Goal: Find contact information: Obtain details needed to contact an individual or organization

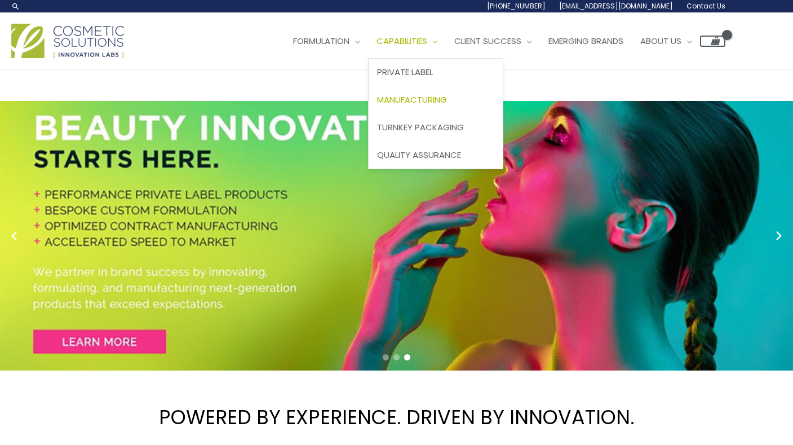
click at [377, 105] on span "Manufacturing" at bounding box center [412, 100] width 70 height 12
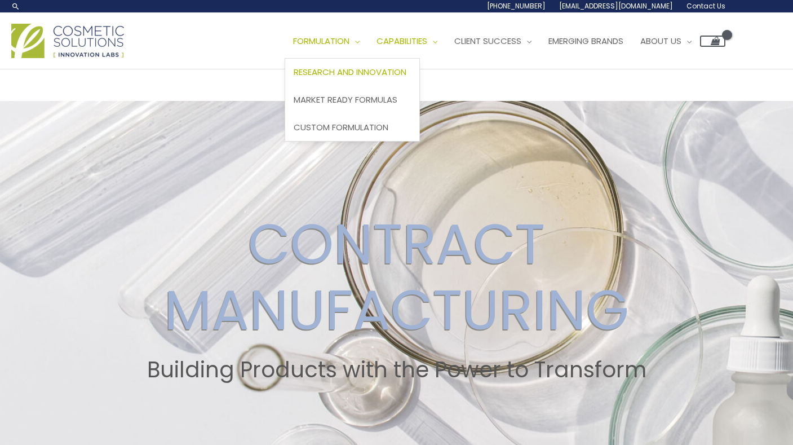
click at [294, 78] on span "Research and Innovation" at bounding box center [350, 72] width 113 height 12
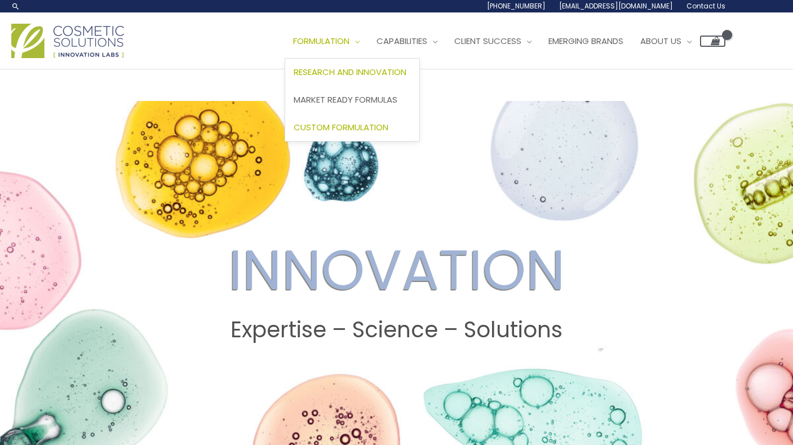
click at [294, 133] on span "Custom Formulation" at bounding box center [341, 127] width 95 height 12
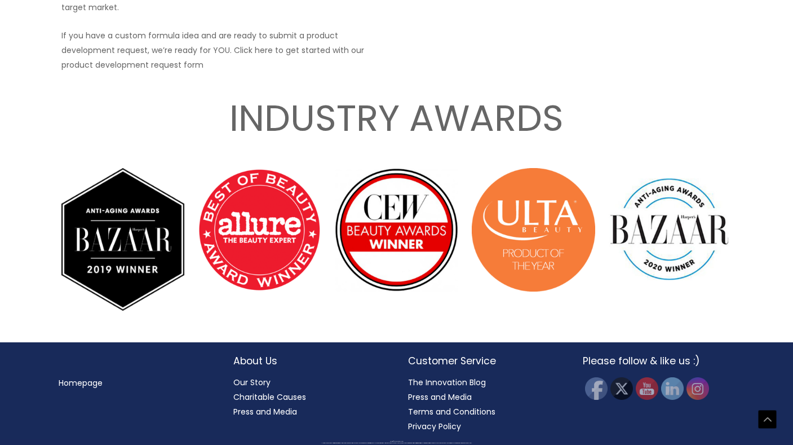
scroll to position [1971, 0]
click at [240, 72] on p "If you have a custom formula idea and are ready to submit a product development…" at bounding box center [225, 50] width 329 height 44
click at [258, 72] on p "If you have a custom formula idea and are ready to submit a product development…" at bounding box center [225, 50] width 329 height 44
click at [281, 72] on p "If you have a custom formula idea and are ready to submit a product development…" at bounding box center [225, 50] width 329 height 44
click at [312, 72] on p "If you have a custom formula idea and are ready to submit a product development…" at bounding box center [225, 50] width 329 height 44
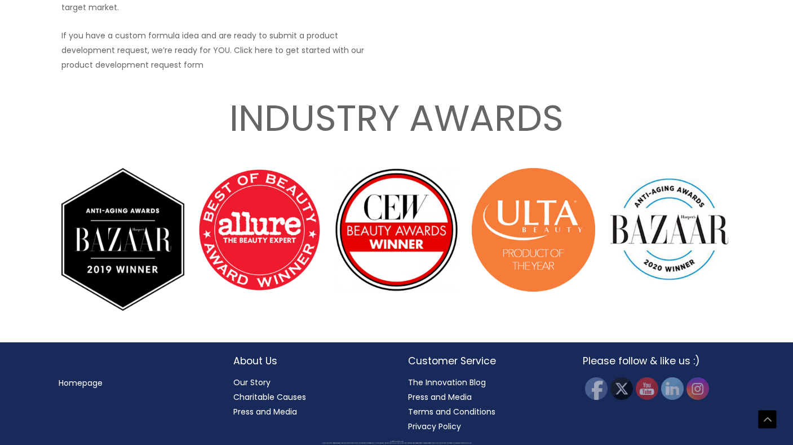
click at [334, 72] on p "If you have a custom formula idea and are ready to submit a product development…" at bounding box center [225, 50] width 329 height 44
click at [361, 72] on p "If you have a custom formula idea and are ready to submit a product development…" at bounding box center [225, 50] width 329 height 44
click at [93, 72] on p "If you have a custom formula idea and are ready to submit a product development…" at bounding box center [225, 50] width 329 height 44
click at [61, 72] on p "If you have a custom formula idea and are ready to submit a product development…" at bounding box center [225, 50] width 329 height 44
click at [307, 72] on p "If you have a custom formula idea and are ready to submit a product development…" at bounding box center [225, 50] width 329 height 44
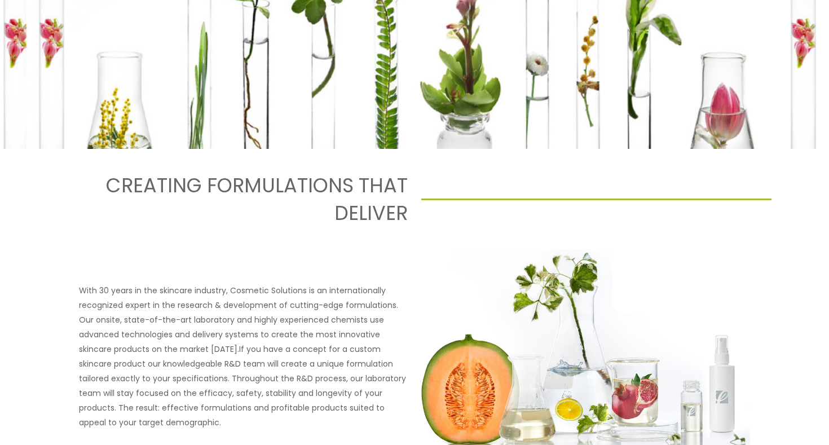
scroll to position [0, 0]
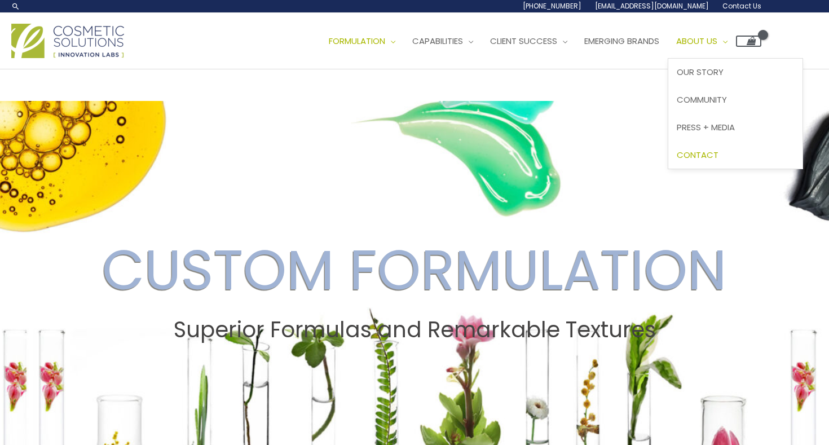
click at [668, 169] on link "Contact" at bounding box center [735, 155] width 134 height 28
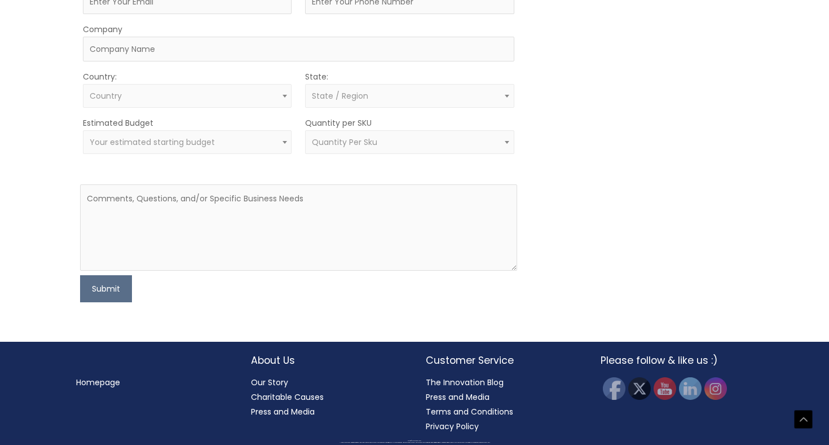
scroll to position [544, 0]
click at [247, 148] on span "Your estimated starting budget" at bounding box center [188, 142] width 196 height 11
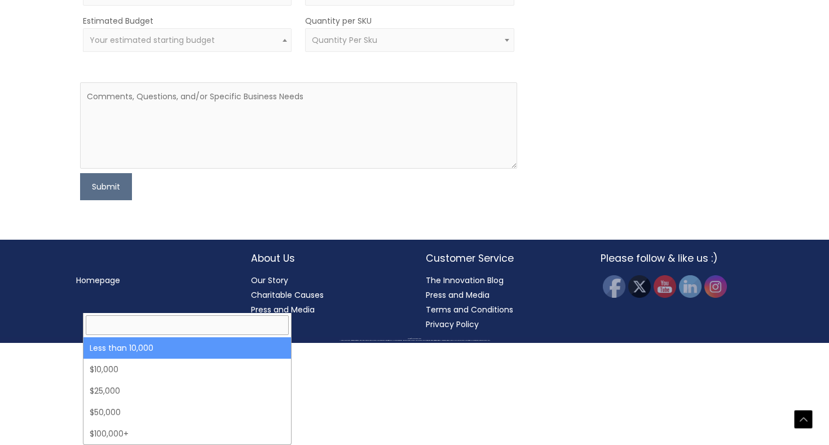
click at [420, 46] on span "Quantity Per Sku" at bounding box center [410, 40] width 196 height 11
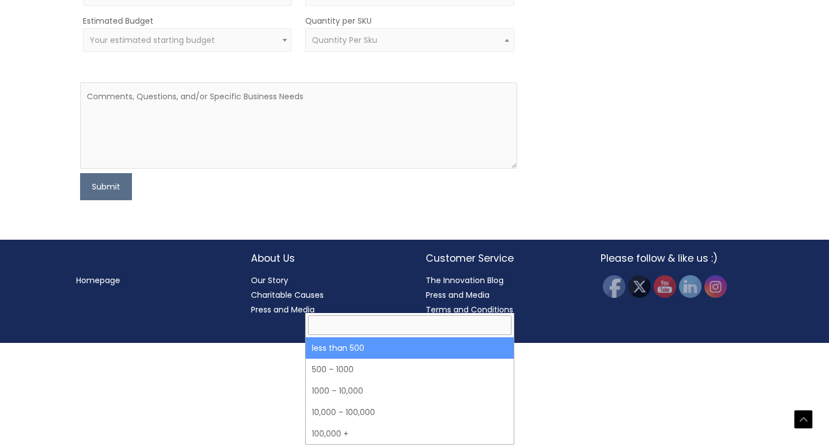
click at [631, 200] on div "MOQ TRIGGER STEP 2 TRIGGER" at bounding box center [639, 12] width 218 height 375
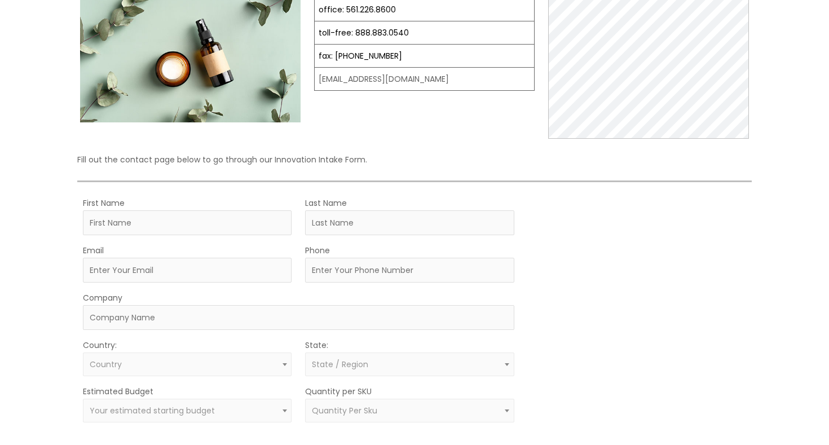
scroll to position [0, 0]
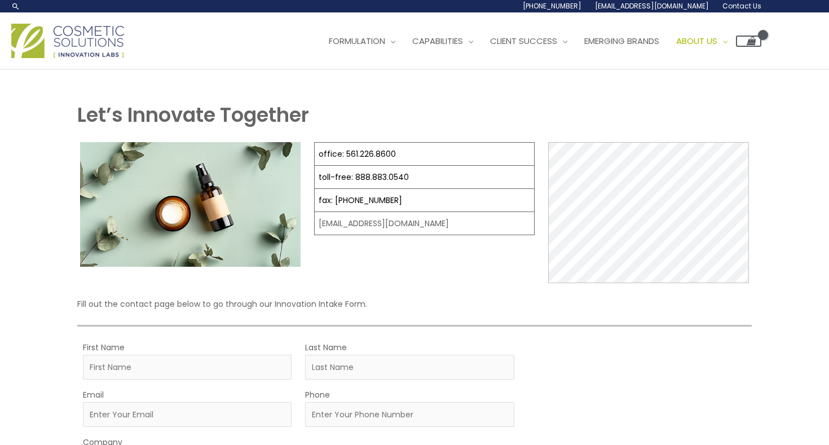
click at [0, 0] on span "[EMAIL_ADDRESS][DOMAIN_NAME]" at bounding box center [0, 0] width 0 height 0
